Goal: Information Seeking & Learning: Learn about a topic

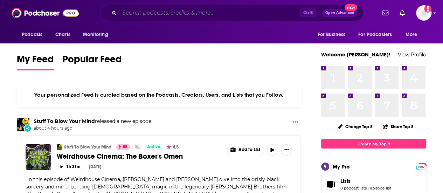
click at [237, 9] on input "Search podcasts, credits, & more..." at bounding box center [209, 12] width 181 height 11
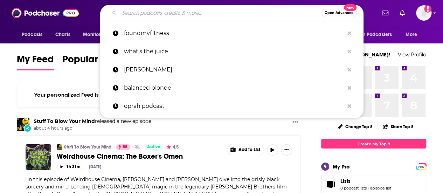
paste input "Innovate and Elevate"
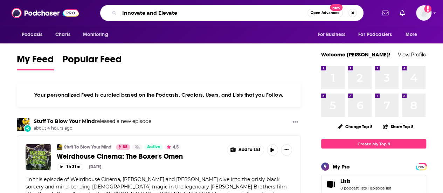
click at [209, 15] on input "Innovate and Elevate" at bounding box center [213, 12] width 188 height 11
type input "Innovate and Elevate"
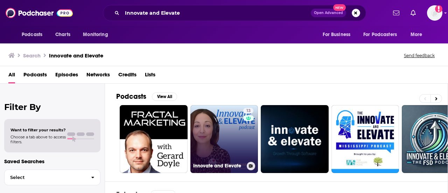
click at [230, 152] on link "13 Innovate and Elevate" at bounding box center [225, 139] width 68 height 68
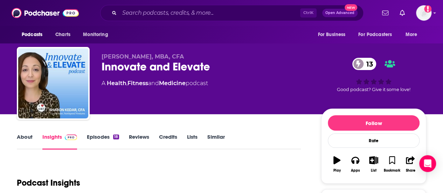
click at [118, 58] on span "[PERSON_NAME], MBA, CFA" at bounding box center [143, 56] width 82 height 7
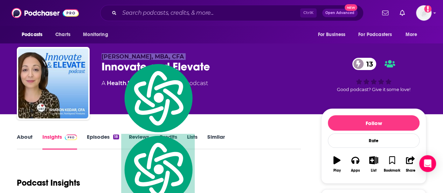
click at [118, 58] on span "[PERSON_NAME], MBA, CFA" at bounding box center [143, 56] width 82 height 7
copy p "[PERSON_NAME], MBA, CFA"
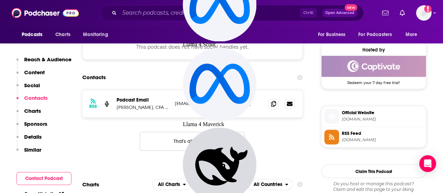
scroll to position [560, 0]
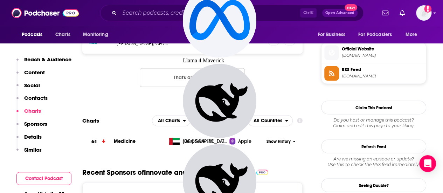
click at [146, 47] on p "[PERSON_NAME], CFA | Women's Health, Longevity, and HRT" at bounding box center [143, 44] width 53 height 6
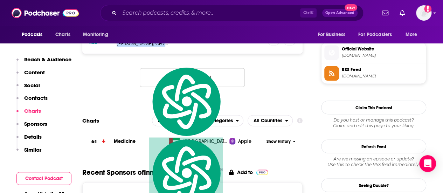
click at [146, 47] on p "[PERSON_NAME], CFA | Women's Health, Longevity, and HRT" at bounding box center [143, 44] width 53 height 6
click at [282, 90] on div "RSS Podcast Email [PERSON_NAME], CFA | Women's Health, Longevity, and HRT [EMAI…" at bounding box center [192, 62] width 220 height 72
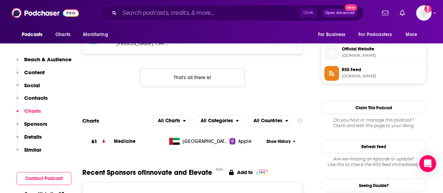
click at [385, 58] on span "[DOMAIN_NAME]" at bounding box center [382, 55] width 81 height 5
click at [378, 52] on span "Official Website" at bounding box center [382, 49] width 81 height 6
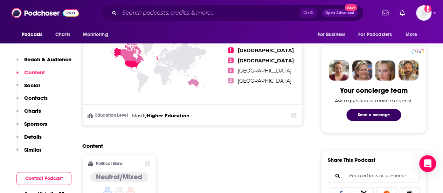
scroll to position [0, 0]
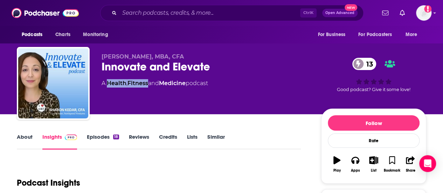
drag, startPoint x: 150, startPoint y: 84, endPoint x: 106, endPoint y: 87, distance: 43.5
click at [106, 87] on div "A Health , Fitness and Medicine podcast" at bounding box center [155, 83] width 106 height 8
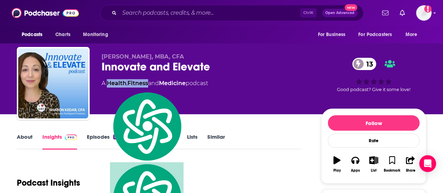
copy div "Health , Fitness"
click at [23, 140] on link "About" at bounding box center [25, 141] width 16 height 16
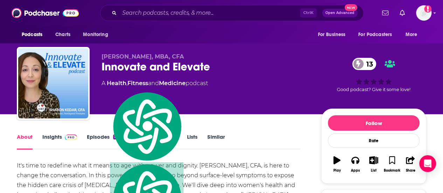
scroll to position [105, 0]
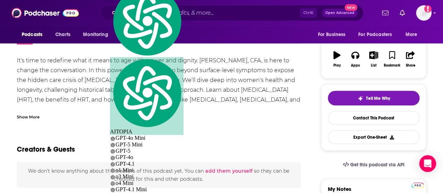
click at [21, 119] on div "Show More" at bounding box center [28, 116] width 23 height 7
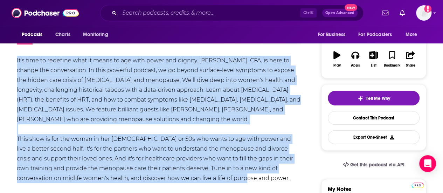
drag, startPoint x: 200, startPoint y: 179, endPoint x: 15, endPoint y: 67, distance: 216.8
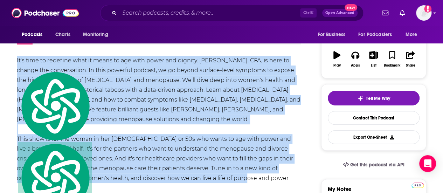
copy div "It's time to redefine what it means to age with power and dignity. [PERSON_NAME…"
